Goal: Task Accomplishment & Management: Use online tool/utility

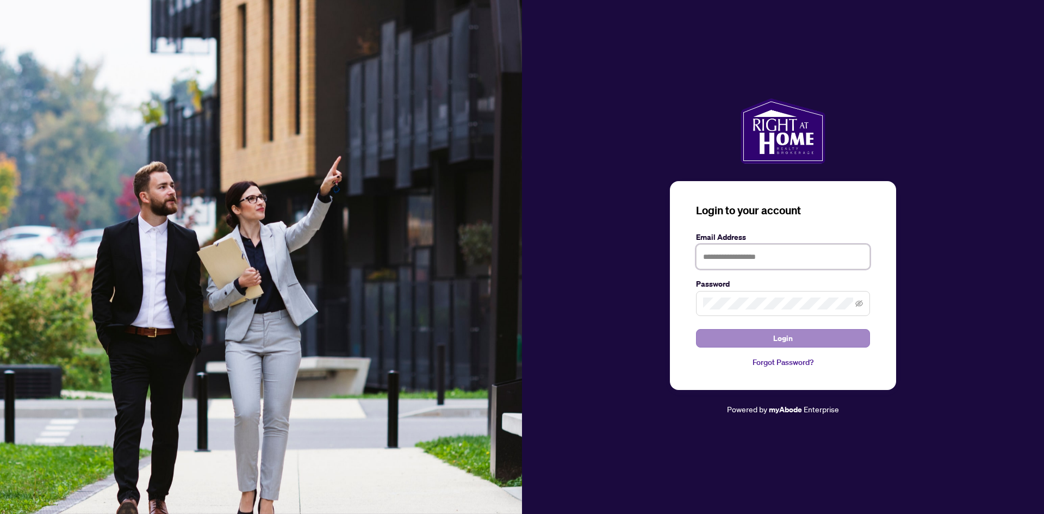
type input "**********"
click at [829, 341] on button "Login" at bounding box center [783, 338] width 174 height 18
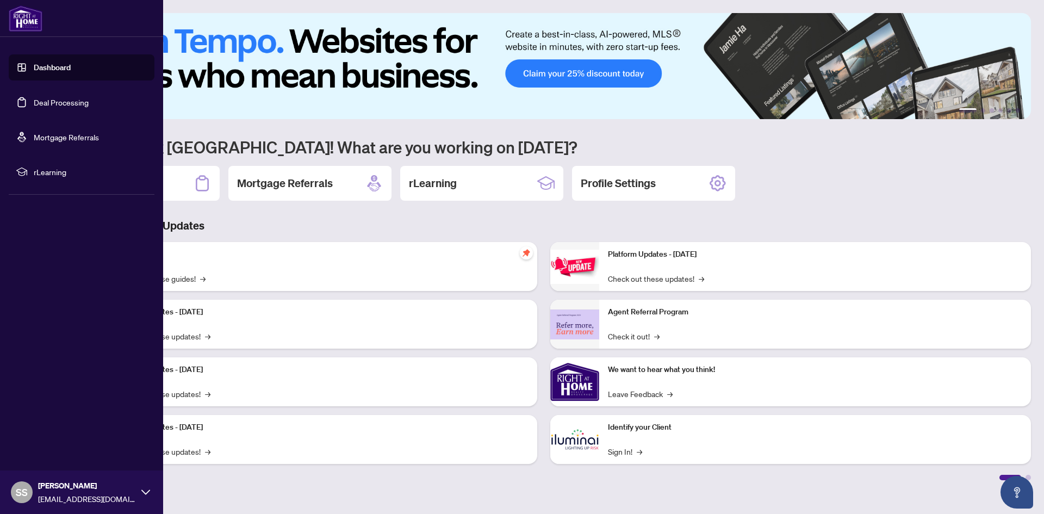
click at [51, 102] on link "Deal Processing" at bounding box center [61, 102] width 55 height 10
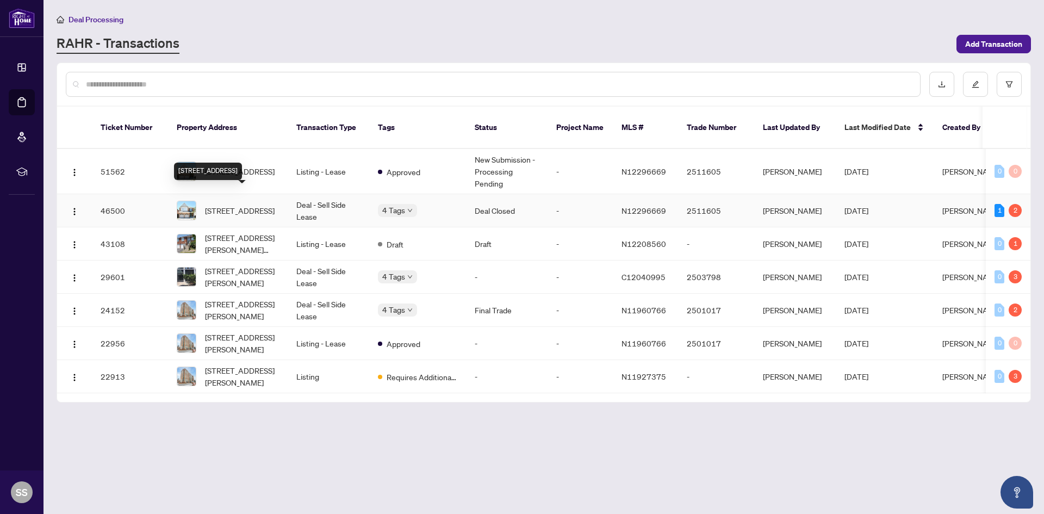
click at [252, 205] on span "[STREET_ADDRESS]" at bounding box center [240, 211] width 70 height 12
